Goal: Task Accomplishment & Management: Use online tool/utility

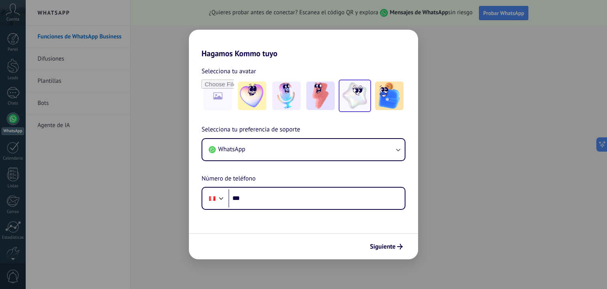
click at [354, 98] on img at bounding box center [355, 95] width 28 height 28
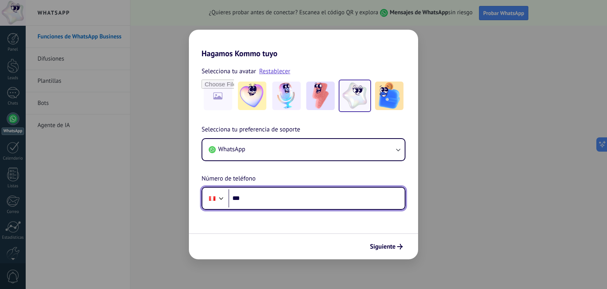
click at [260, 200] on input "***" at bounding box center [316, 198] width 176 height 18
type input "**********"
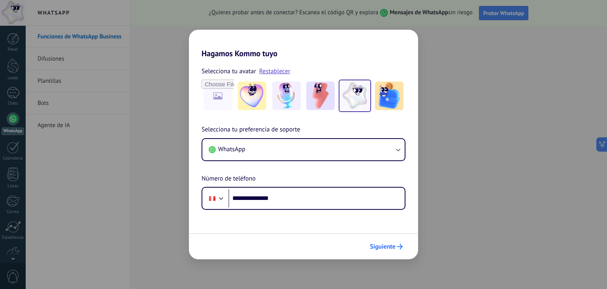
click at [389, 249] on span "Siguiente" at bounding box center [383, 246] width 26 height 6
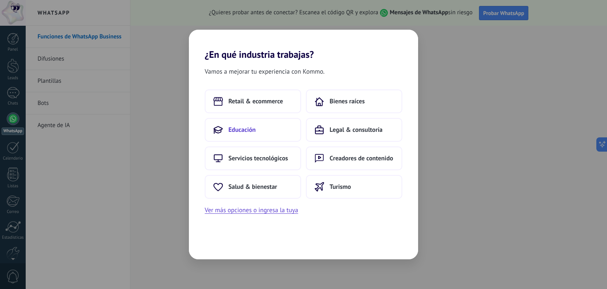
click at [257, 127] on button "Educación" at bounding box center [253, 130] width 96 height 24
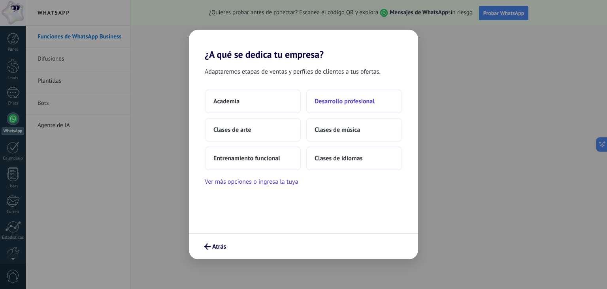
click at [337, 102] on span "Desarrollo profesional" at bounding box center [345, 101] width 60 height 8
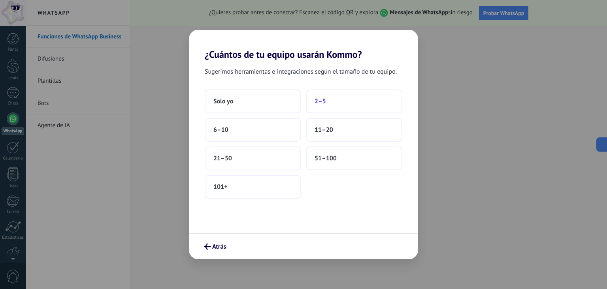
click at [339, 100] on button "2–5" at bounding box center [354, 101] width 96 height 24
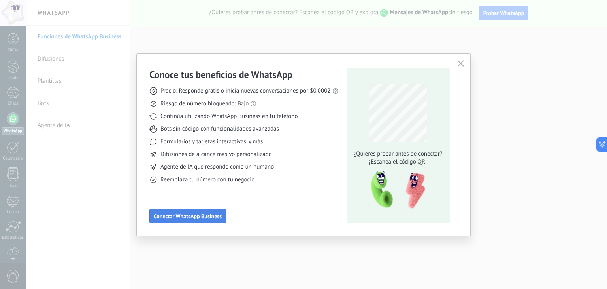
click at [176, 215] on span "Conectar WhatsApp Business" at bounding box center [188, 216] width 68 height 6
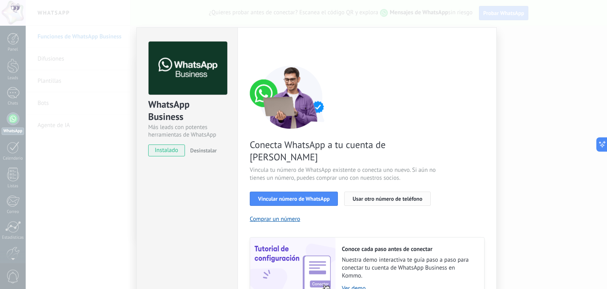
scroll to position [34, 0]
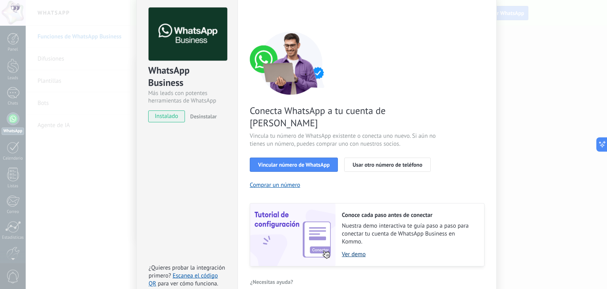
click at [361, 250] on link "Ver demo" at bounding box center [409, 254] width 134 height 8
click at [541, 73] on div "WhatsApp Business Más leads con potentes herramientas de WhatsApp instalado Des…" at bounding box center [316, 144] width 581 height 289
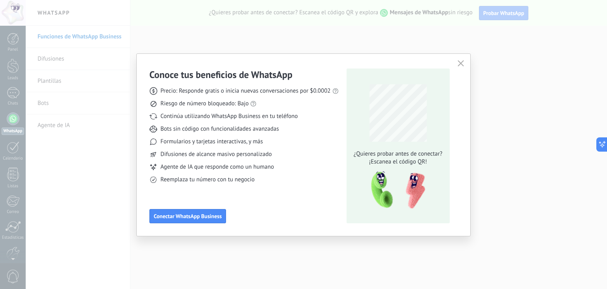
scroll to position [0, 0]
click at [463, 64] on icon "button" at bounding box center [461, 63] width 6 height 6
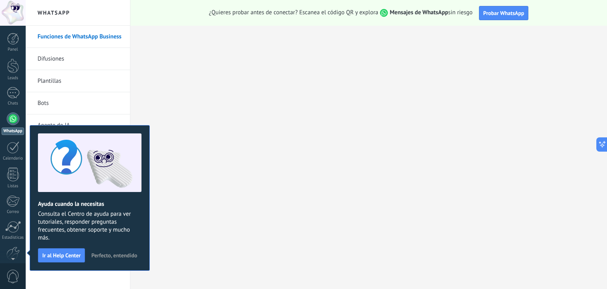
click at [82, 56] on link "Difusiones" at bounding box center [80, 59] width 85 height 22
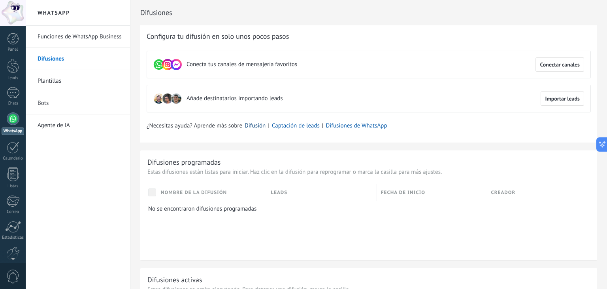
click at [253, 127] on link "Difusión" at bounding box center [255, 126] width 21 height 8
